Goal: Task Accomplishment & Management: Use online tool/utility

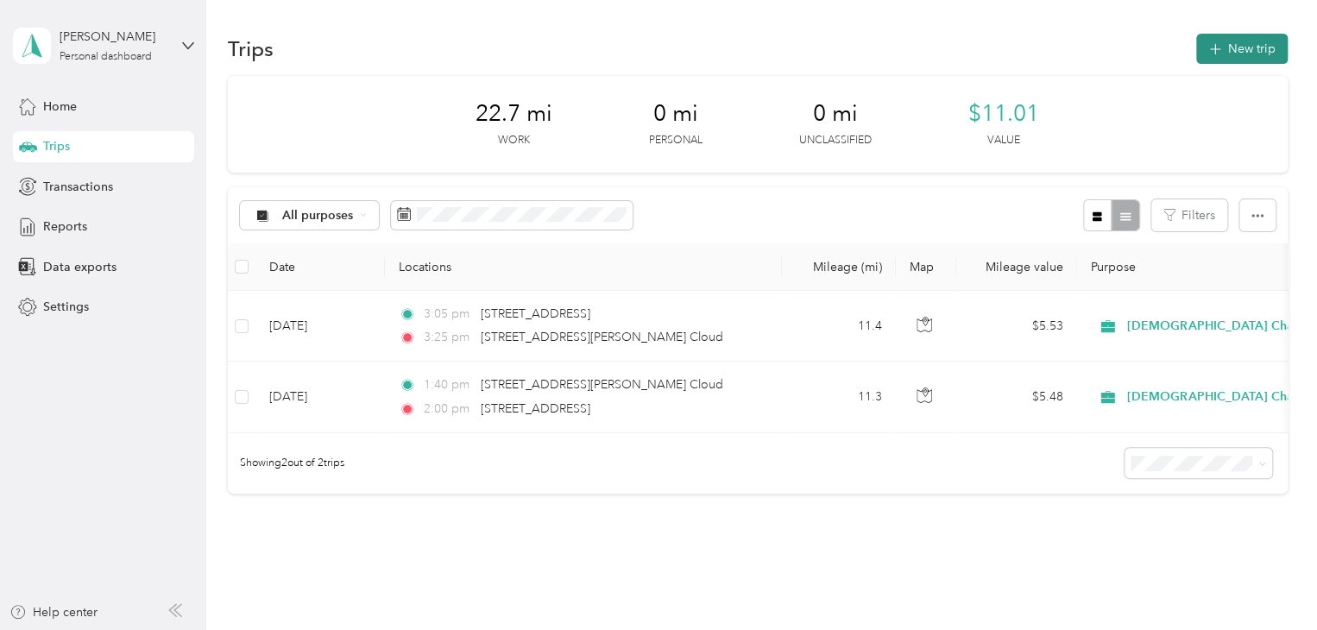
click at [1245, 47] on button "New trip" at bounding box center [1243, 49] width 92 height 30
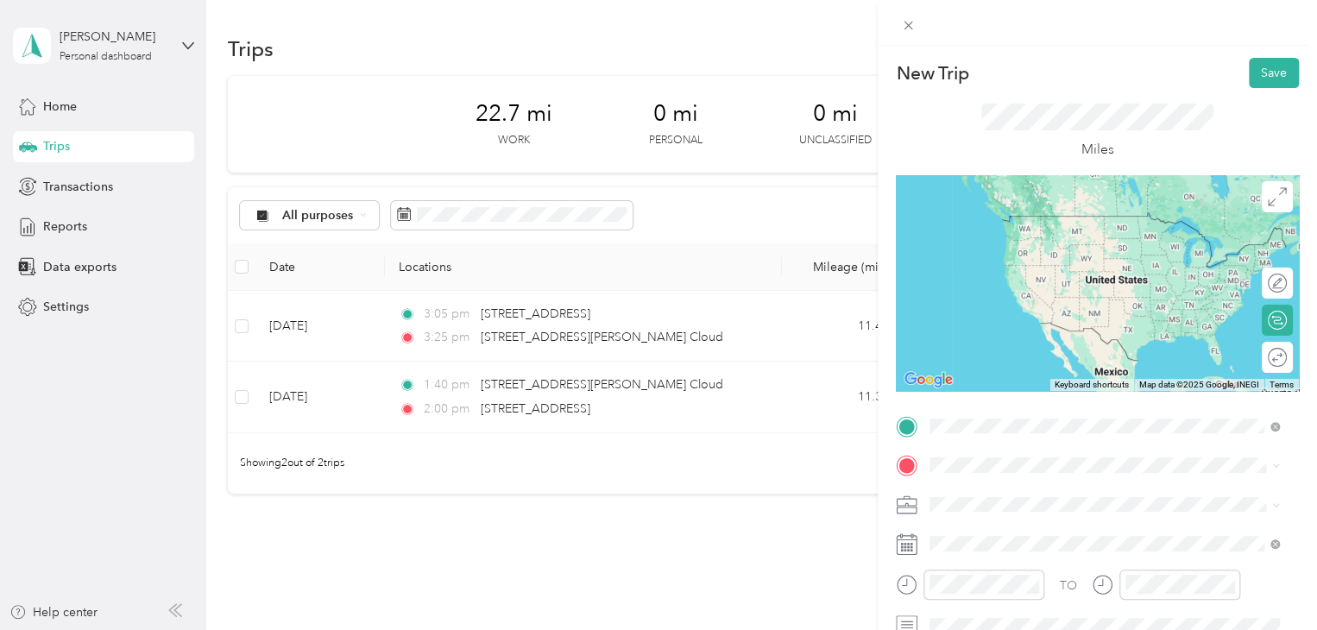
click at [1031, 496] on span "[STREET_ADDRESS][PERSON_NAME][US_STATE]" at bounding box center [1097, 489] width 269 height 16
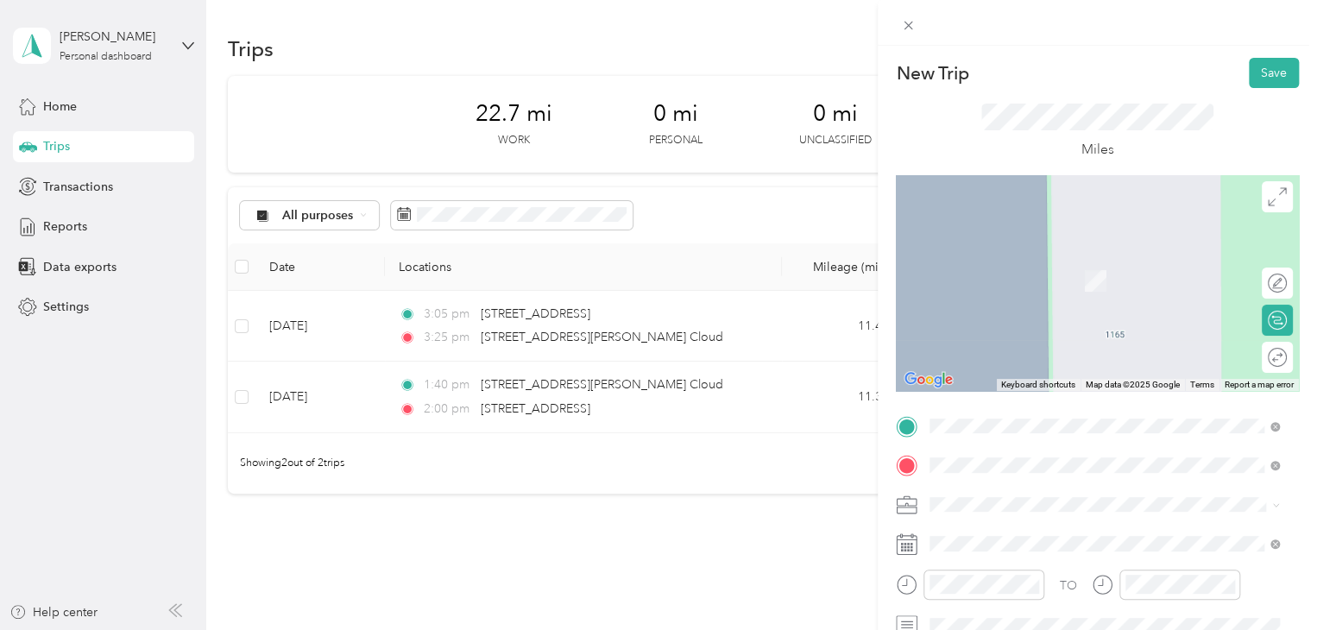
click at [1027, 299] on span "[STREET_ADDRESS][PERSON_NAME][US_STATE]" at bounding box center [1097, 291] width 269 height 16
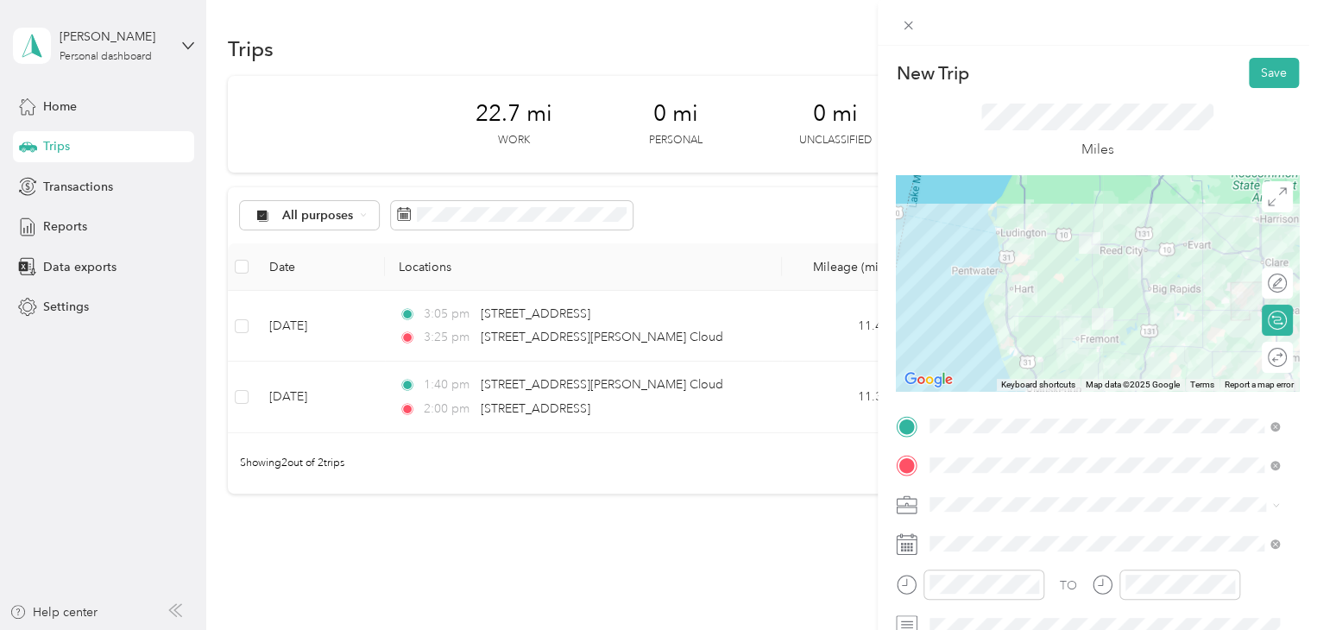
click at [1038, 494] on span at bounding box center [1112, 505] width 376 height 28
click at [1039, 387] on li "510-03 Parent [PERSON_NAME]/Lake" at bounding box center [1105, 383] width 362 height 30
click at [1031, 588] on icon "close-circle" at bounding box center [1033, 584] width 12 height 12
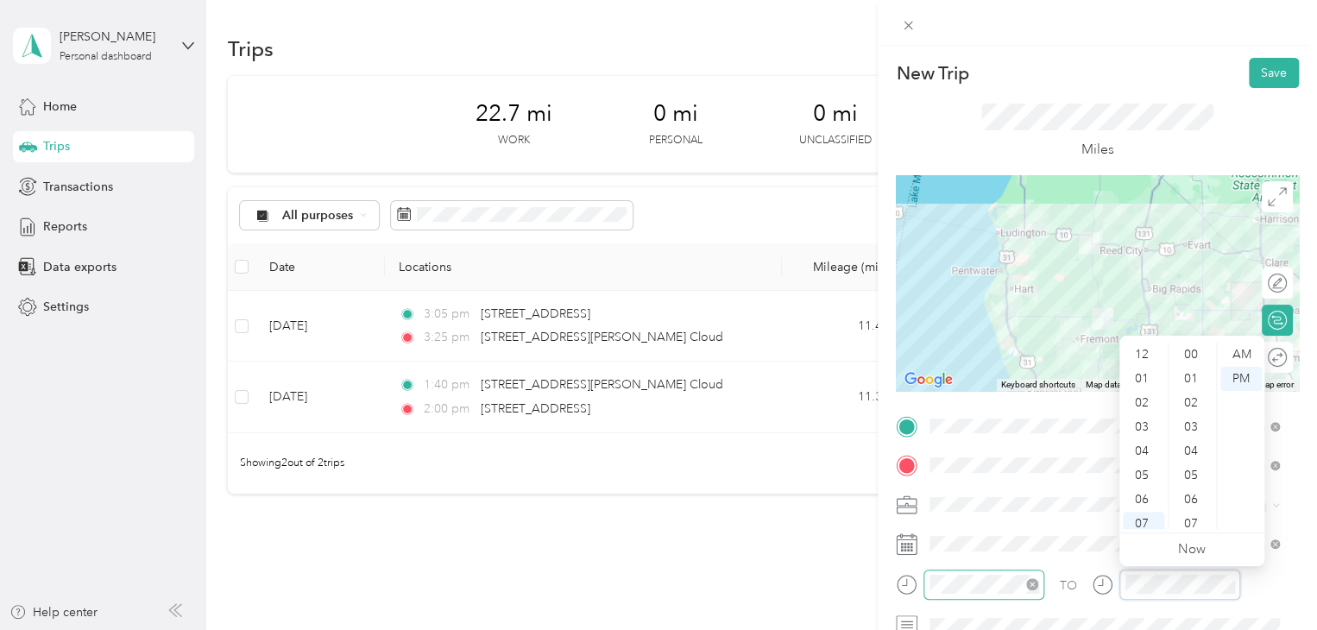
scroll to position [104, 0]
click at [1036, 584] on icon "close-circle" at bounding box center [1033, 584] width 12 height 12
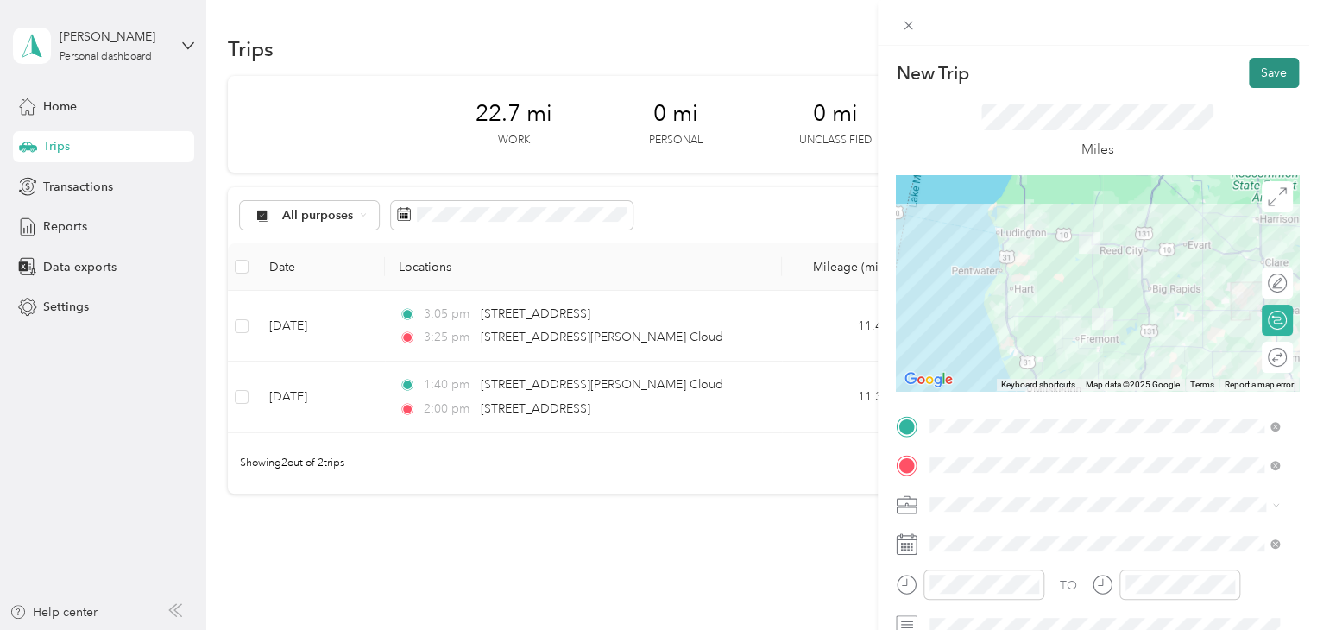
click at [1270, 75] on button "Save" at bounding box center [1274, 73] width 50 height 30
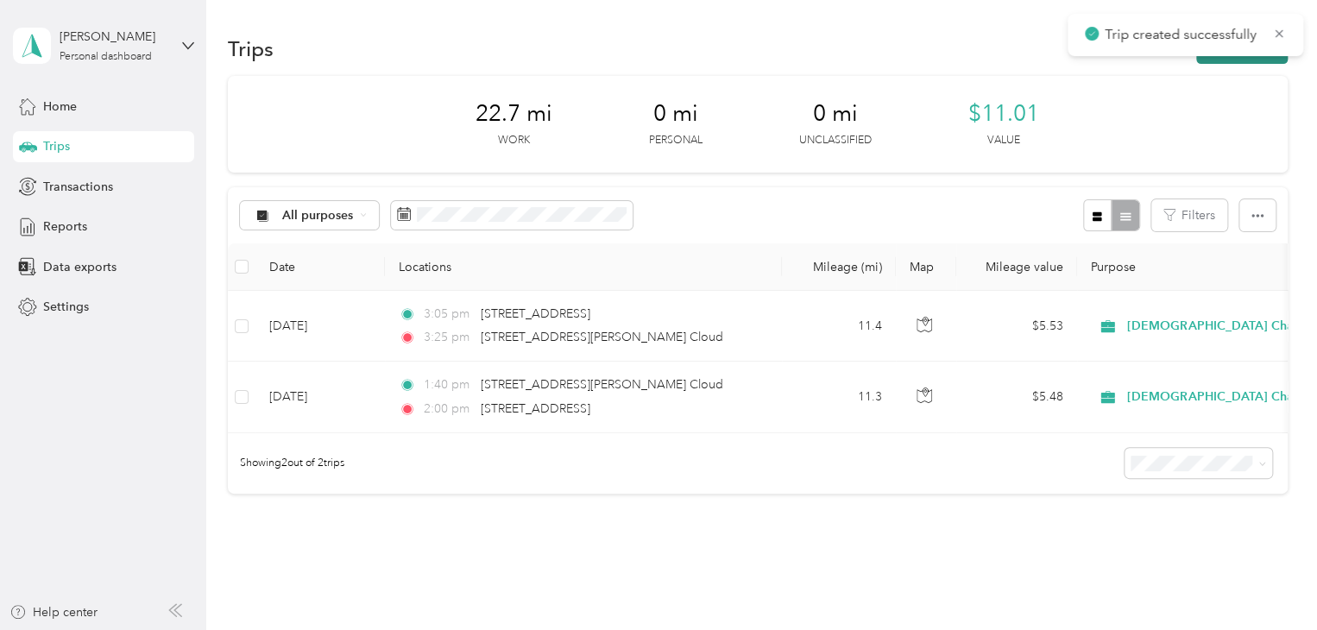
click at [1249, 58] on button "New trip" at bounding box center [1243, 49] width 92 height 30
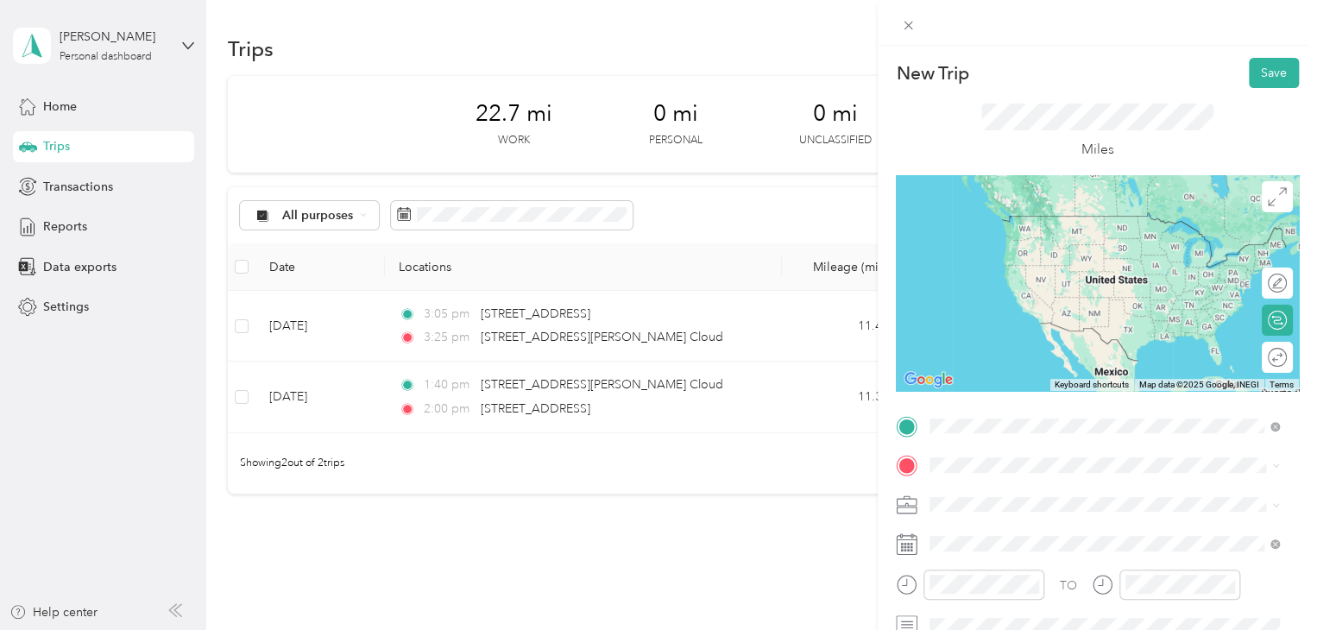
click at [1045, 259] on span "[STREET_ADDRESS][PERSON_NAME][US_STATE]" at bounding box center [1097, 251] width 269 height 16
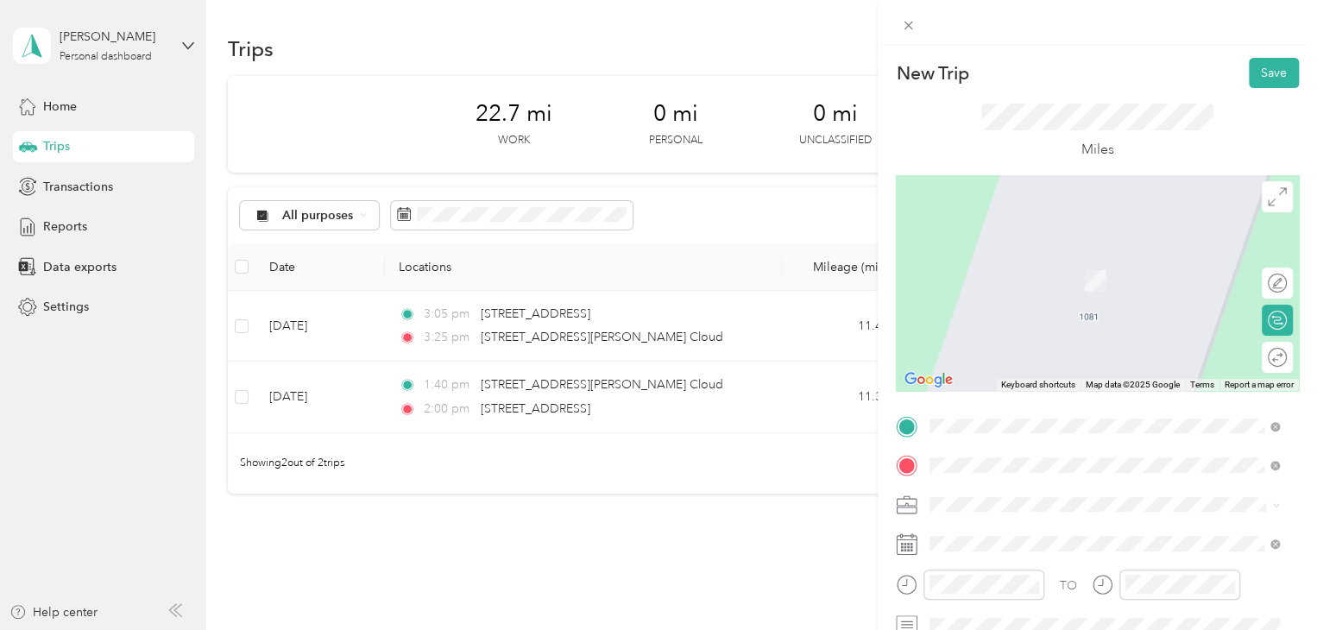
click at [1018, 535] on span "[STREET_ADDRESS][PERSON_NAME][US_STATE]" at bounding box center [1097, 528] width 269 height 16
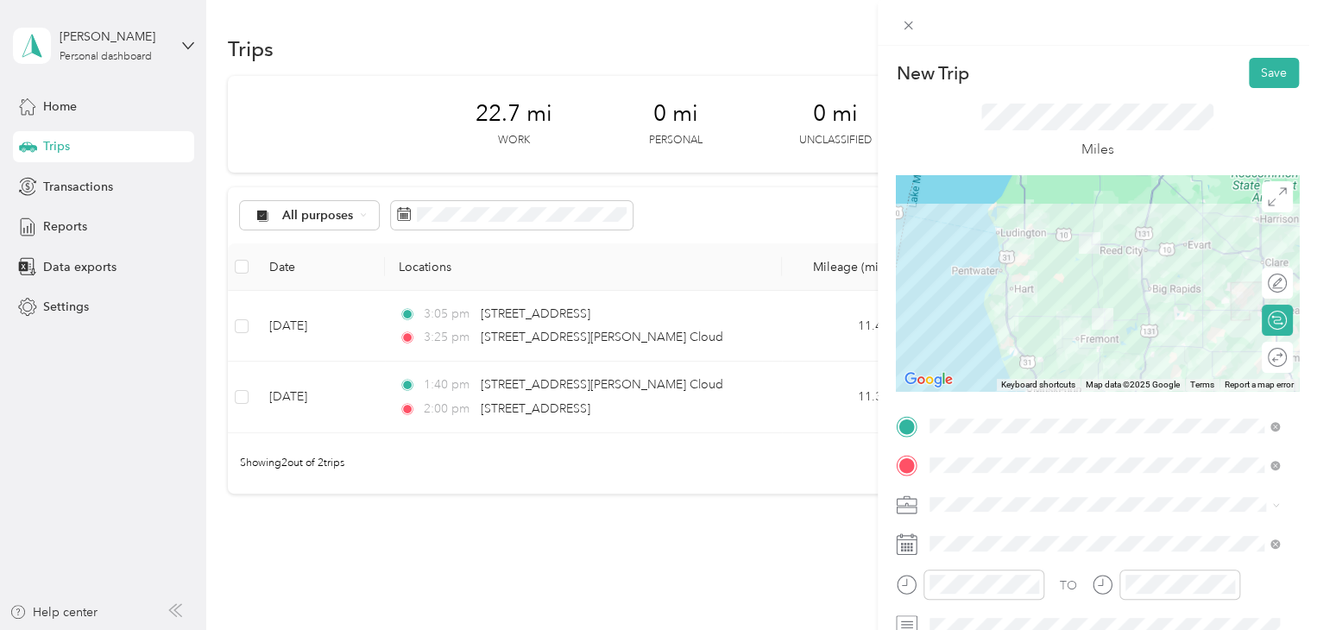
click at [1018, 382] on span "510-03 Parent [PERSON_NAME]/Lake" at bounding box center [1038, 383] width 204 height 15
click at [1030, 584] on icon "close-circle" at bounding box center [1033, 584] width 12 height 12
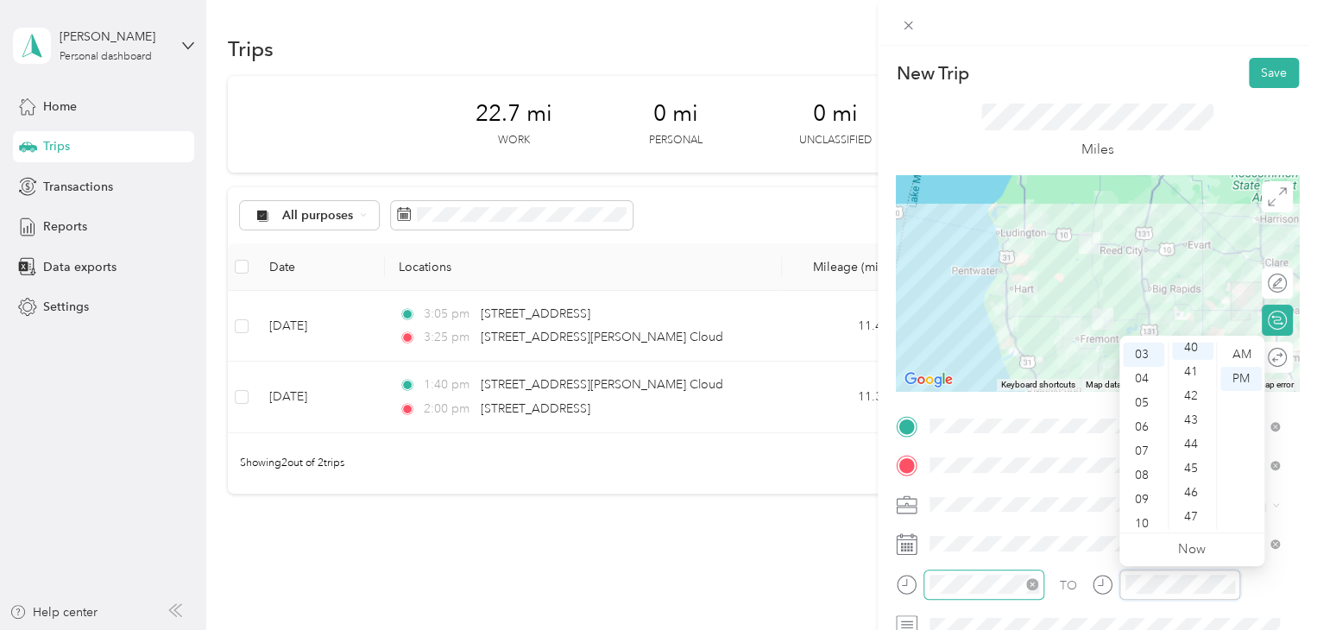
scroll to position [967, 0]
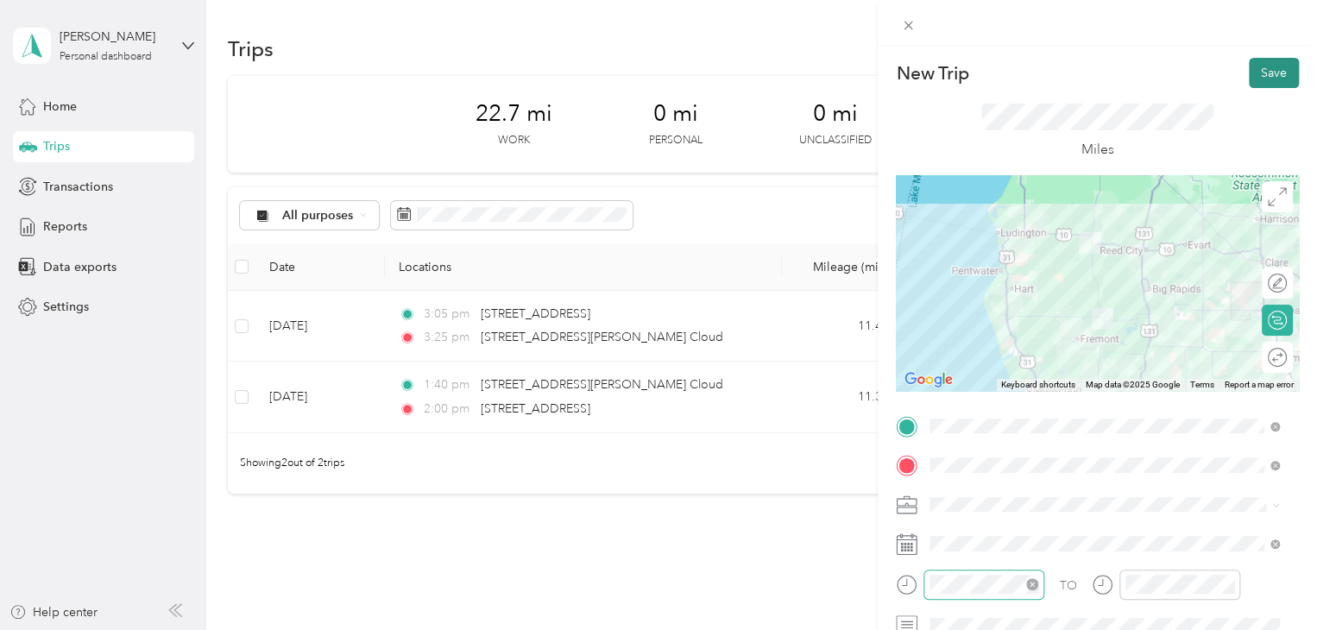
click at [1264, 67] on button "Save" at bounding box center [1274, 73] width 50 height 30
